Goal: Task Accomplishment & Management: Complete application form

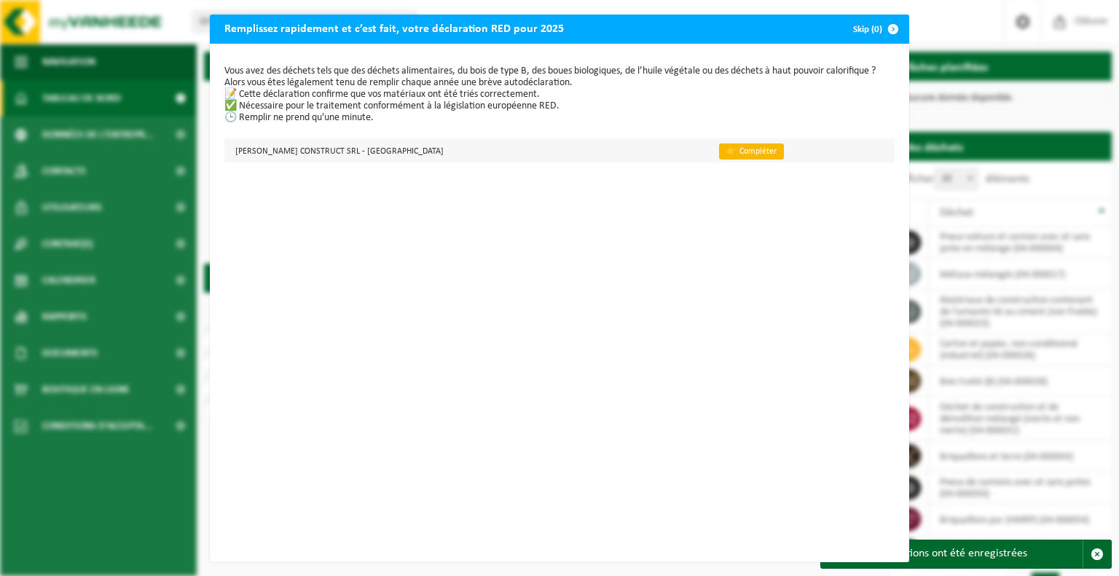
click at [719, 149] on link "👉 Compléter" at bounding box center [751, 152] width 65 height 16
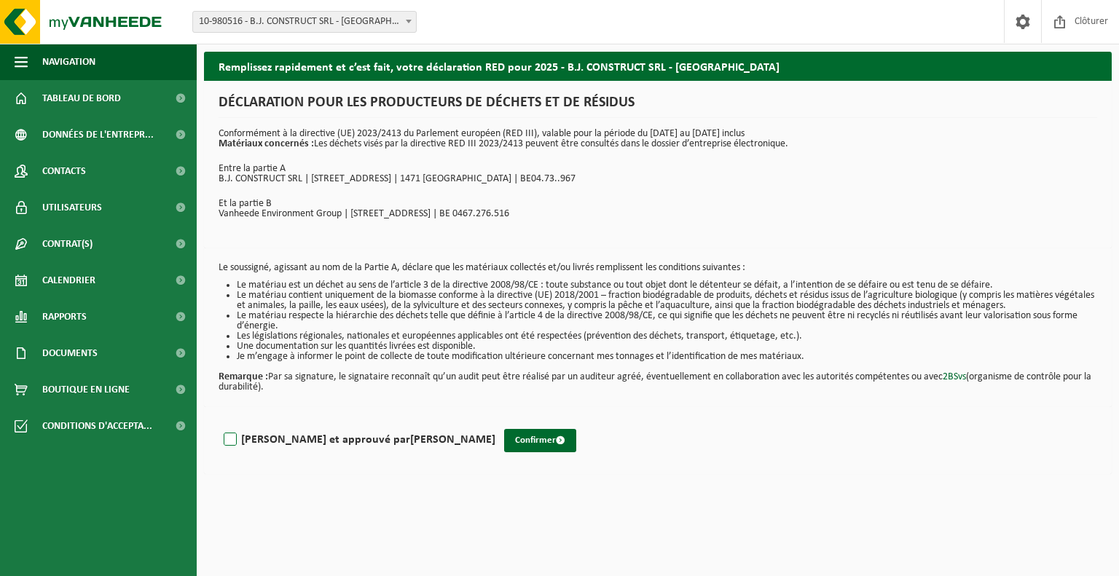
click at [232, 439] on label "[PERSON_NAME] et approuvé par [PERSON_NAME]" at bounding box center [358, 440] width 275 height 22
click at [495, 422] on input "Lu et approuvé par STEEVE VANLEEMPUTTEN" at bounding box center [495, 421] width 1 height 1
checkbox input "true"
click at [504, 439] on button "Confirmer" at bounding box center [540, 440] width 72 height 23
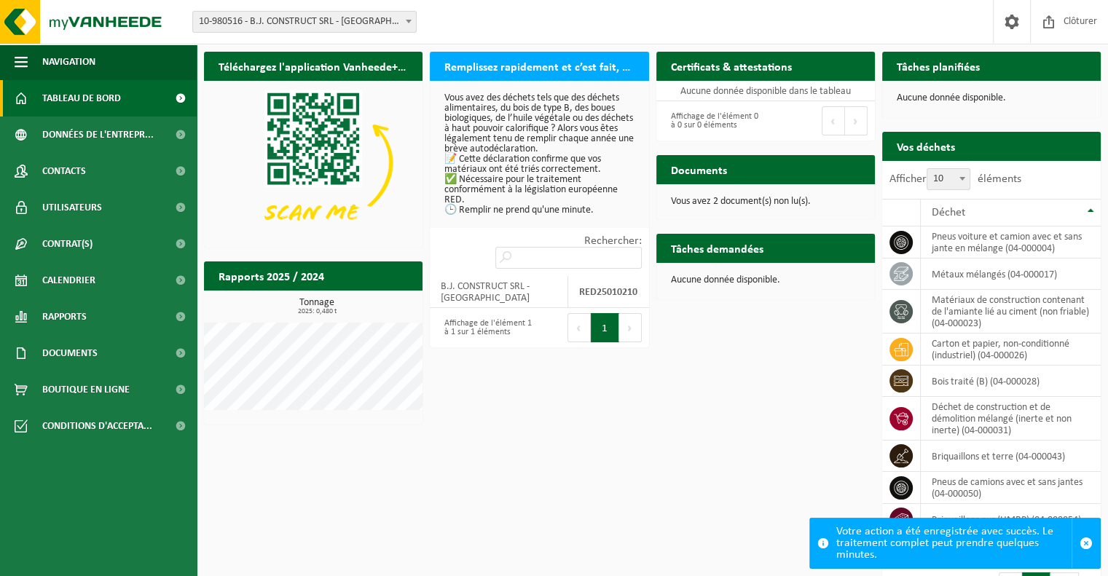
click at [717, 171] on h2 "Documents" at bounding box center [698, 169] width 85 height 28
click at [711, 205] on p "Vous avez 2 document(s) non lu(s)." at bounding box center [765, 202] width 189 height 10
click at [711, 169] on h2 "Documents" at bounding box center [698, 169] width 85 height 28
click at [776, 219] on div "Documents Consulter vos documents Vous avez 2 document(s) non lu(s)." at bounding box center [766, 187] width 226 height 79
click at [52, 355] on span "Documents" at bounding box center [69, 353] width 55 height 36
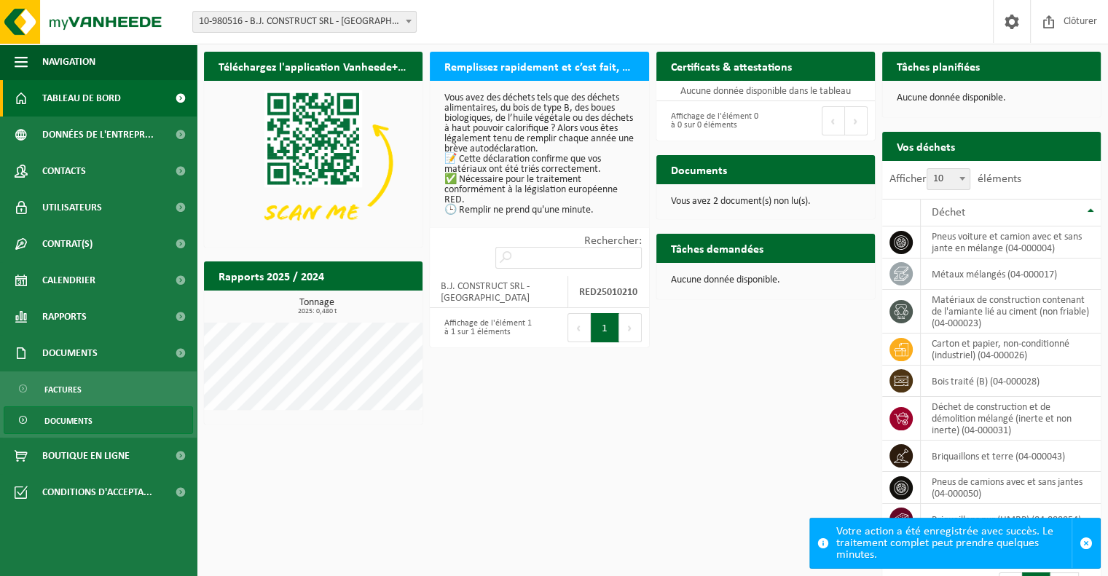
click at [41, 419] on link "Documents" at bounding box center [98, 421] width 189 height 28
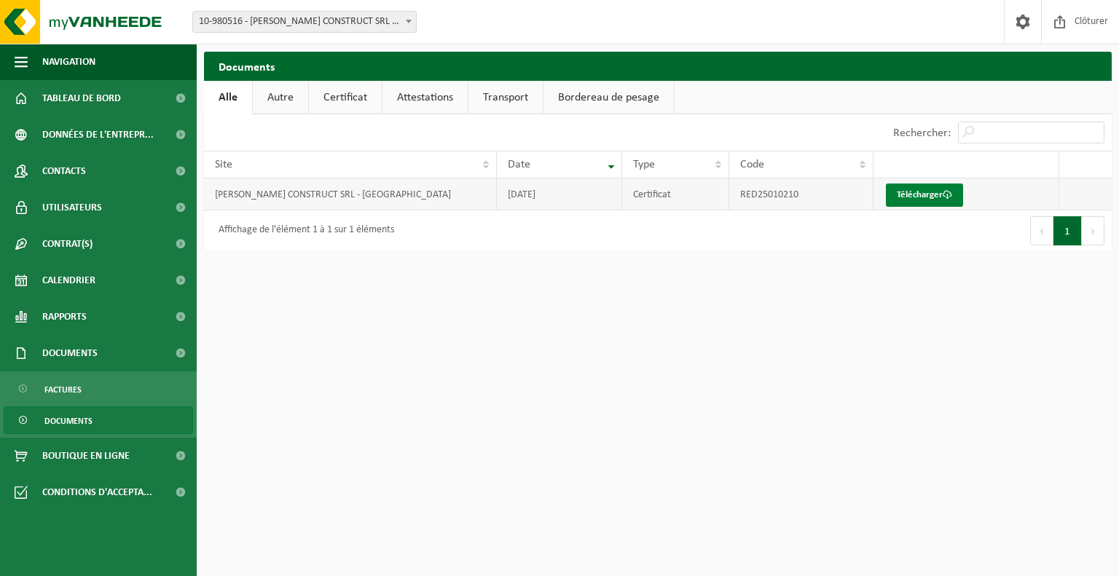
click at [909, 192] on link "Télécharger" at bounding box center [924, 195] width 77 height 23
click at [67, 383] on span "Factures" at bounding box center [62, 390] width 37 height 28
